Goal: Information Seeking & Learning: Learn about a topic

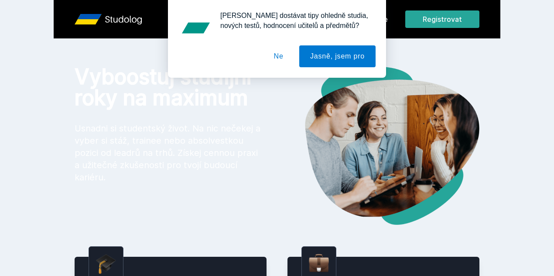
click at [281, 56] on button "Ne" at bounding box center [278, 56] width 31 height 22
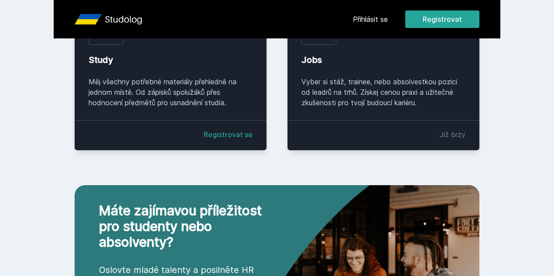
scroll to position [237, 0]
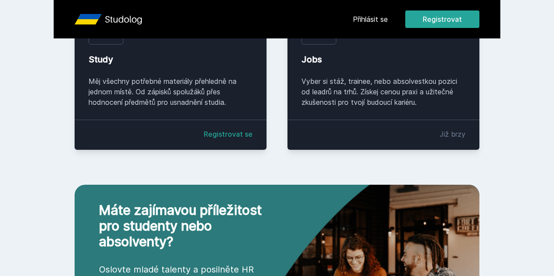
click at [388, 19] on link "Přihlásit se" at bounding box center [370, 19] width 35 height 10
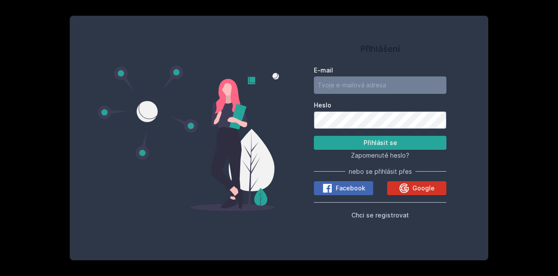
click at [411, 188] on div "Google" at bounding box center [417, 188] width 36 height 10
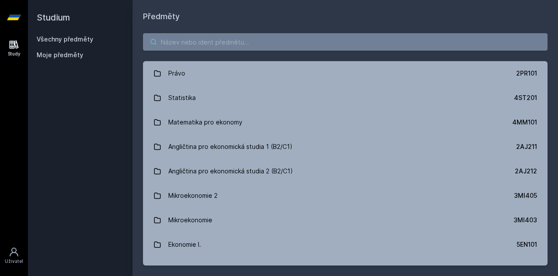
click at [194, 45] on input "search" at bounding box center [345, 41] width 405 height 17
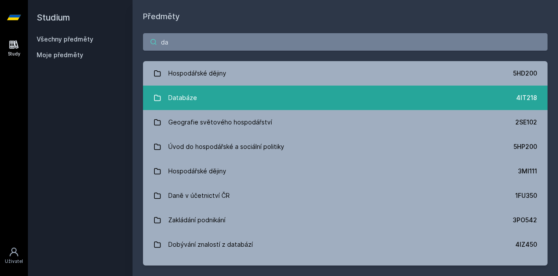
type input "da"
click at [206, 97] on link "Databáze 4IT218" at bounding box center [345, 97] width 405 height 24
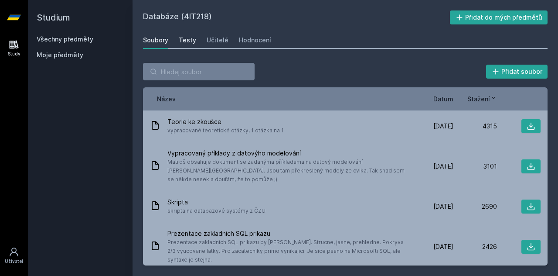
click at [181, 41] on div "Testy" at bounding box center [187, 40] width 17 height 9
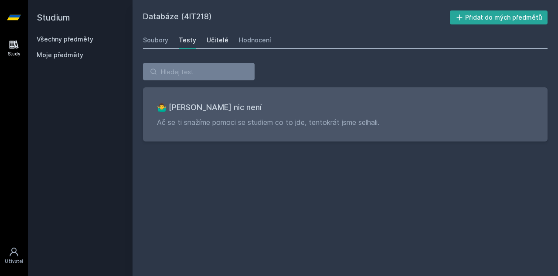
click at [213, 47] on link "Učitelé" at bounding box center [218, 39] width 22 height 17
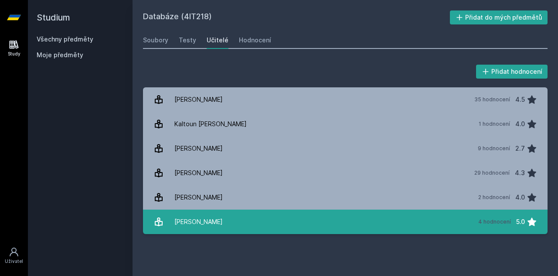
click at [248, 219] on link "Vedral Pavel 4 hodnocení 5.0" at bounding box center [345, 221] width 405 height 24
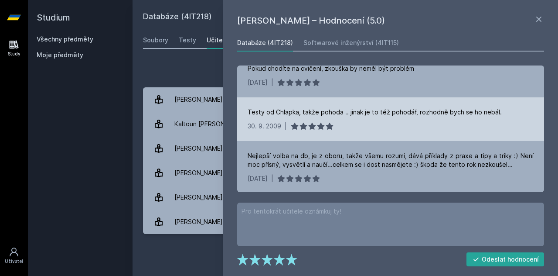
scroll to position [92, 0]
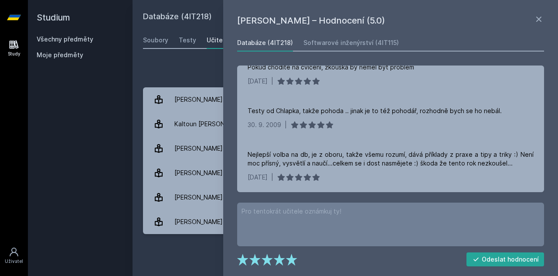
click at [202, 63] on div "Přidat hodnocení" at bounding box center [345, 71] width 405 height 17
click at [542, 18] on icon at bounding box center [539, 19] width 10 height 10
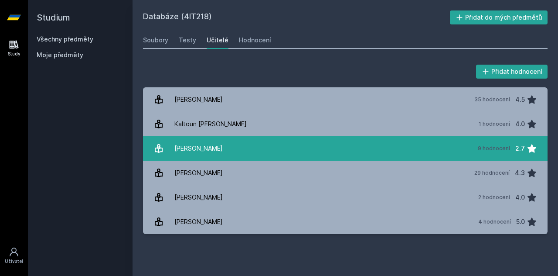
click at [255, 154] on link "Kučera Jan 9 hodnocení 2.7" at bounding box center [345, 148] width 405 height 24
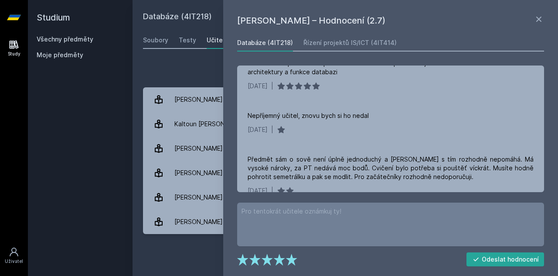
scroll to position [159, 0]
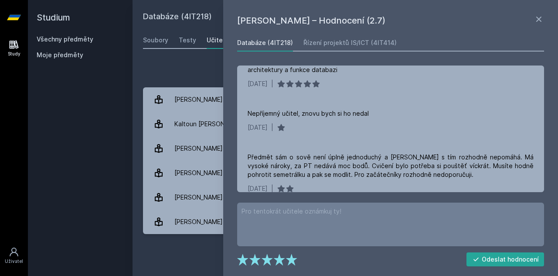
click at [186, 68] on div "Přidat hodnocení" at bounding box center [345, 71] width 405 height 17
click at [543, 18] on icon at bounding box center [539, 19] width 10 height 10
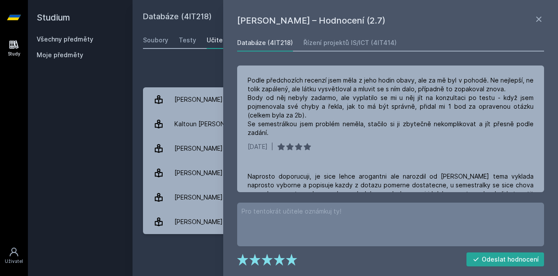
click at [167, 62] on div "Přidat hodnocení Jan Kučera – Hodnocení (2.7) Databáze (4IT218) Řízení projektů…" at bounding box center [346, 148] width 426 height 192
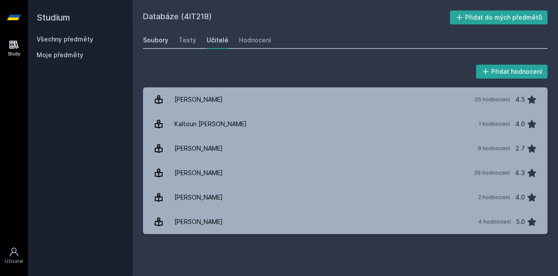
click at [151, 43] on div "Soubory" at bounding box center [155, 40] width 25 height 9
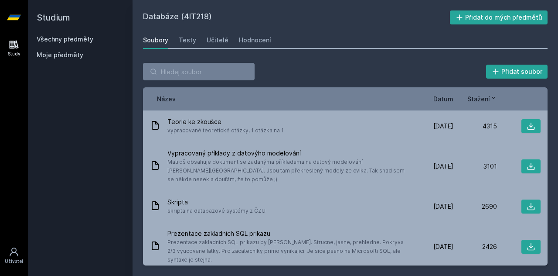
click at [88, 42] on link "Všechny předměty" at bounding box center [65, 38] width 57 height 7
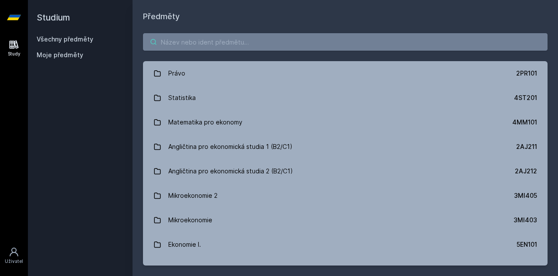
click at [190, 46] on input "search" at bounding box center [345, 41] width 405 height 17
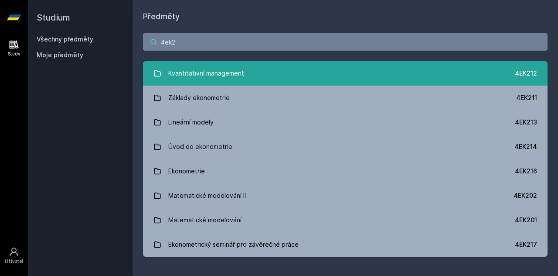
type input "4ek2"
click at [188, 75] on div "Kvantitativní management" at bounding box center [206, 73] width 76 height 17
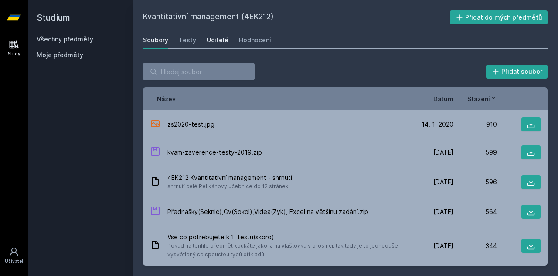
click at [212, 42] on div "Učitelé" at bounding box center [218, 40] width 22 height 9
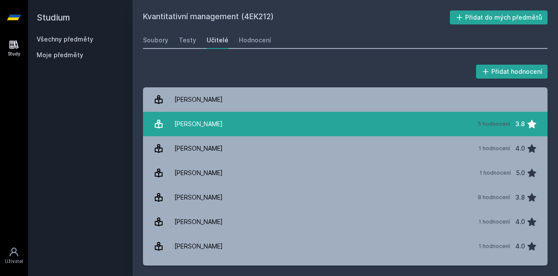
click at [238, 130] on link "Černý Michael 5 hodnocení 3.8" at bounding box center [345, 124] width 405 height 24
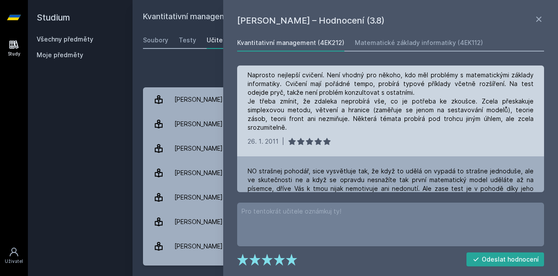
scroll to position [154, 0]
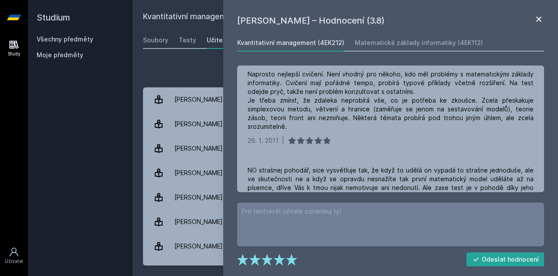
click at [539, 17] on icon at bounding box center [539, 19] width 10 height 10
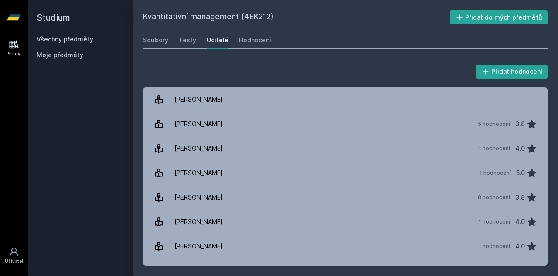
click at [76, 40] on link "Všechny předměty" at bounding box center [65, 38] width 57 height 7
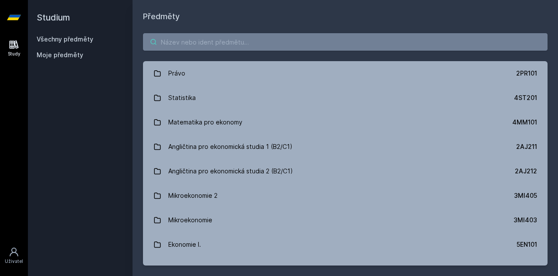
click at [175, 41] on input "search" at bounding box center [345, 41] width 405 height 17
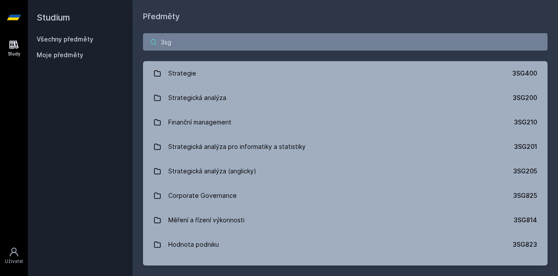
type input "3sg"
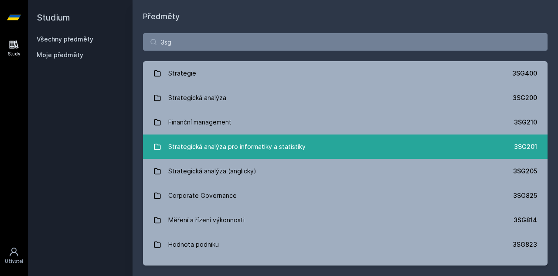
click at [229, 152] on div "Strategická analýza pro informatiky a statistiky" at bounding box center [236, 146] width 137 height 17
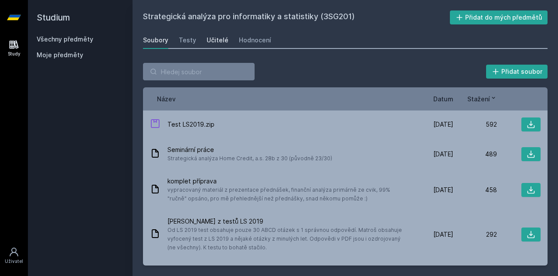
click at [212, 41] on div "Učitelé" at bounding box center [218, 40] width 22 height 9
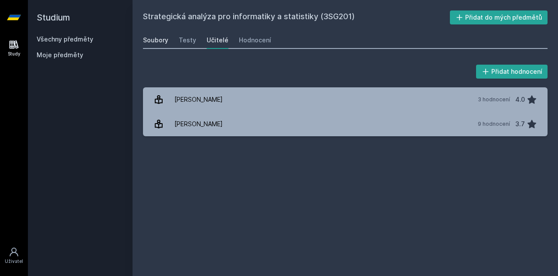
click at [154, 42] on div "Soubory" at bounding box center [155, 40] width 25 height 9
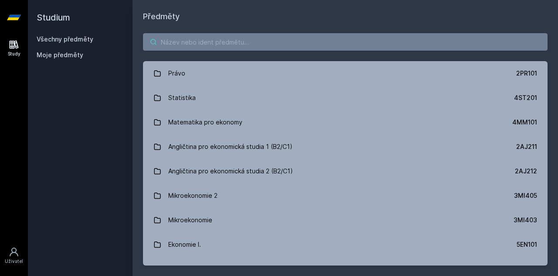
click at [205, 34] on input "search" at bounding box center [345, 41] width 405 height 17
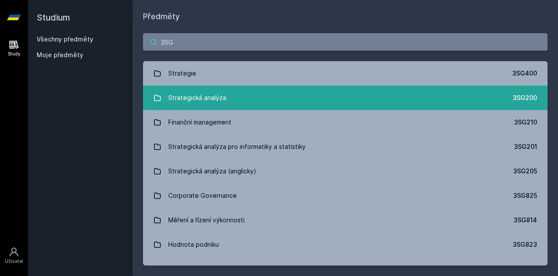
type input "3SG"
click at [216, 94] on div "Strategická analýza" at bounding box center [197, 97] width 58 height 17
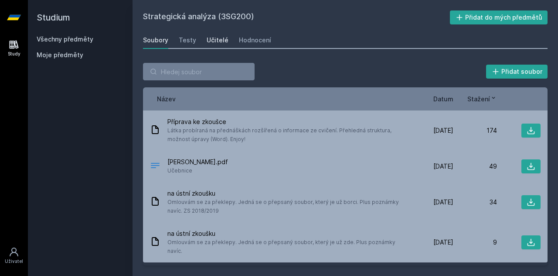
click at [220, 40] on div "Učitelé" at bounding box center [218, 40] width 22 height 9
click at [54, 42] on link "Všechny předměty" at bounding box center [65, 38] width 57 height 7
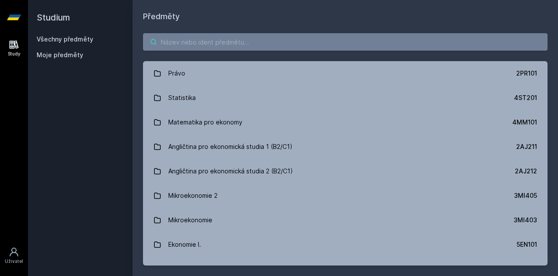
click at [192, 35] on input "search" at bounding box center [345, 41] width 405 height 17
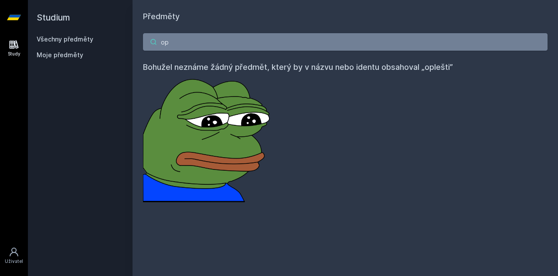
type input "o"
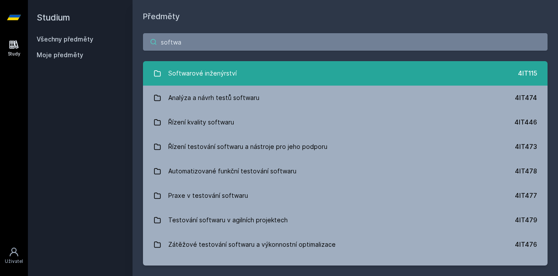
type input "softwa"
click at [263, 71] on link "Softwarové inženýrství 4IT115" at bounding box center [345, 73] width 405 height 24
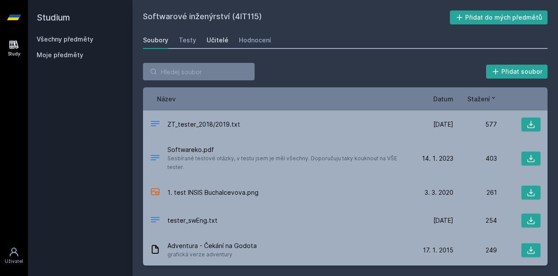
click at [218, 40] on div "Učitelé" at bounding box center [218, 40] width 22 height 9
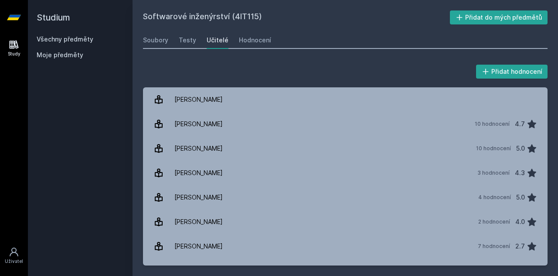
click at [87, 38] on link "Všechny předměty" at bounding box center [65, 38] width 57 height 7
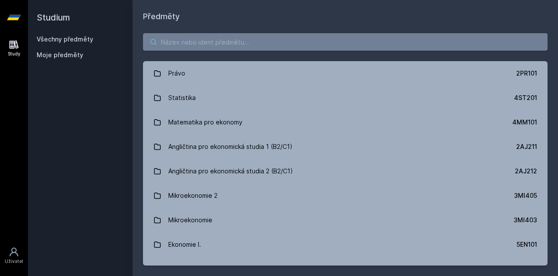
click at [199, 42] on input "search" at bounding box center [345, 41] width 405 height 17
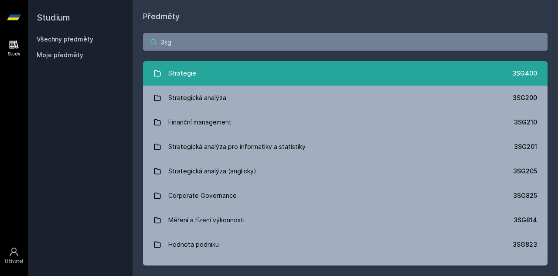
type input "3sg"
click at [294, 79] on link "Strategie 3SG400" at bounding box center [345, 73] width 405 height 24
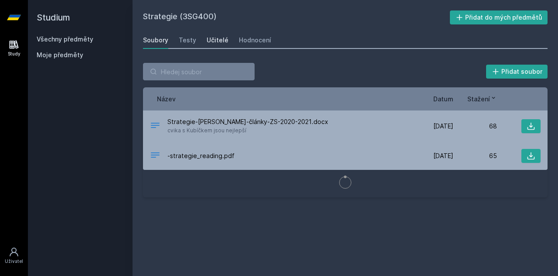
click at [211, 40] on div "Učitelé" at bounding box center [218, 40] width 22 height 9
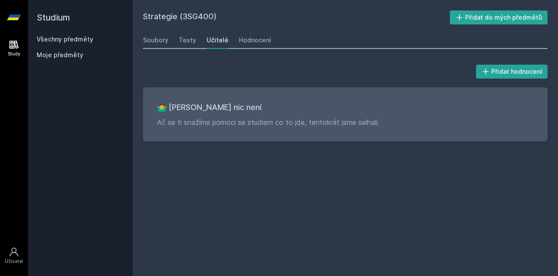
click at [213, 41] on div "Učitelé" at bounding box center [218, 40] width 22 height 9
click at [149, 36] on div "Soubory" at bounding box center [155, 40] width 25 height 9
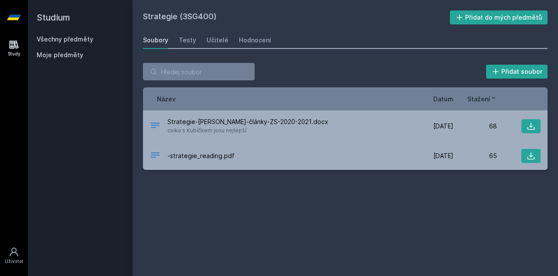
click at [71, 39] on link "Všechny předměty" at bounding box center [65, 38] width 57 height 7
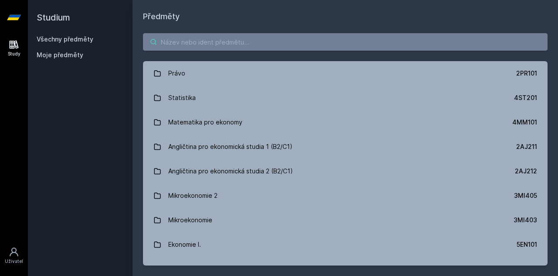
click at [202, 41] on input "search" at bounding box center [345, 41] width 405 height 17
paste input "Informace pro business"
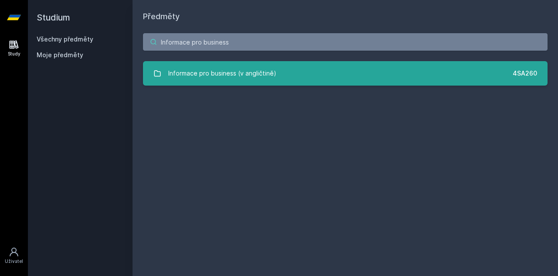
type input "Informace pro business"
click at [212, 72] on div "Informace pro business (v angličtině)" at bounding box center [222, 73] width 108 height 17
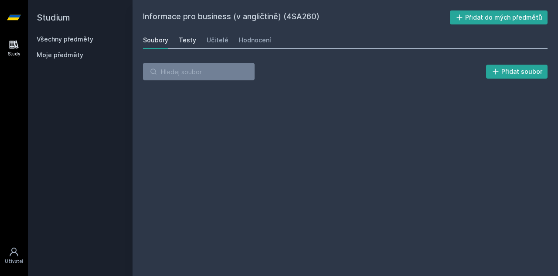
click at [187, 40] on div "Testy" at bounding box center [187, 40] width 17 height 9
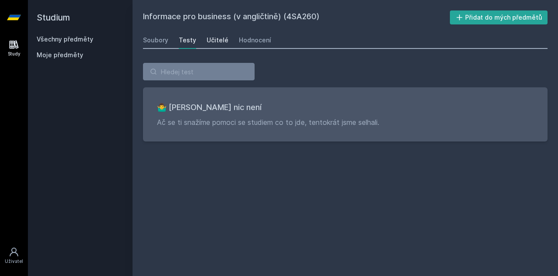
click at [214, 38] on div "Učitelé" at bounding box center [218, 40] width 22 height 9
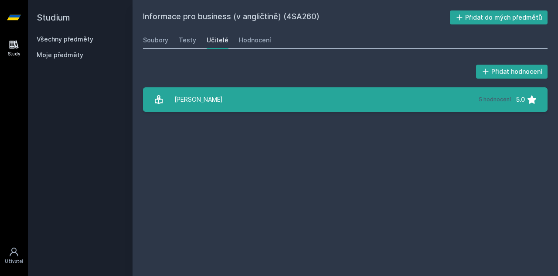
click at [285, 98] on link "Sudzina František 5 hodnocení 5.0" at bounding box center [345, 99] width 405 height 24
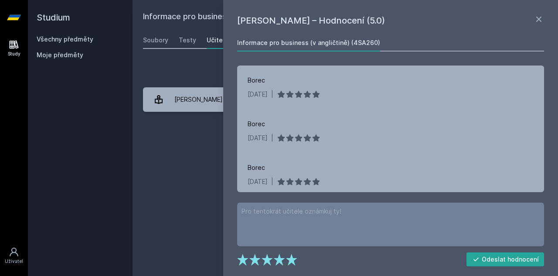
click at [201, 136] on div "Informace pro business (v angličtině) (4SA260) Přidat do mých předmětů Soubory …" at bounding box center [345, 137] width 405 height 255
click at [153, 41] on div "Soubory" at bounding box center [155, 40] width 25 height 9
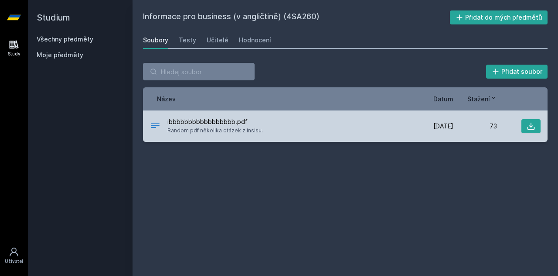
click at [199, 130] on span "Random pdf několika otázek z insisu." at bounding box center [215, 130] width 96 height 9
drag, startPoint x: 199, startPoint y: 130, endPoint x: 257, endPoint y: 130, distance: 58.4
click at [257, 130] on span "Random pdf několika otázek z insisu." at bounding box center [215, 130] width 96 height 9
drag, startPoint x: 257, startPoint y: 130, endPoint x: 179, endPoint y: 133, distance: 78.1
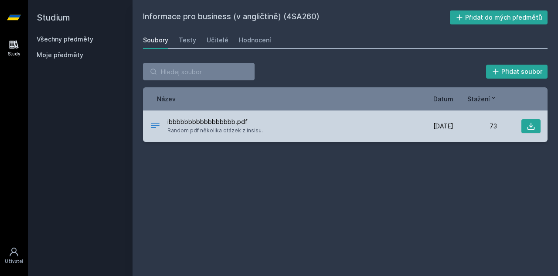
click at [179, 133] on span "Random pdf několika otázek z insisu." at bounding box center [215, 130] width 96 height 9
drag, startPoint x: 179, startPoint y: 133, endPoint x: 253, endPoint y: 133, distance: 73.7
click at [253, 133] on span "Random pdf několika otázek z insisu." at bounding box center [215, 130] width 96 height 9
